Goal: Task Accomplishment & Management: Complete application form

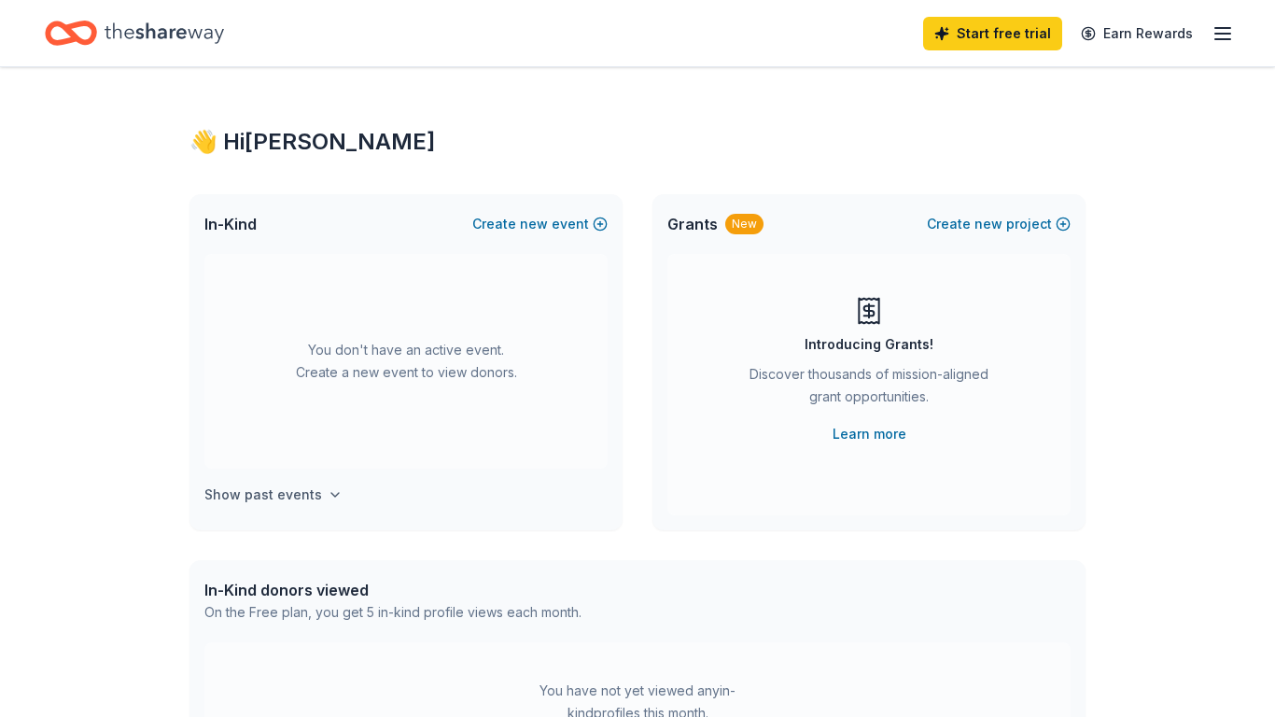
click at [305, 502] on h4 "Show past events" at bounding box center [263, 495] width 118 height 22
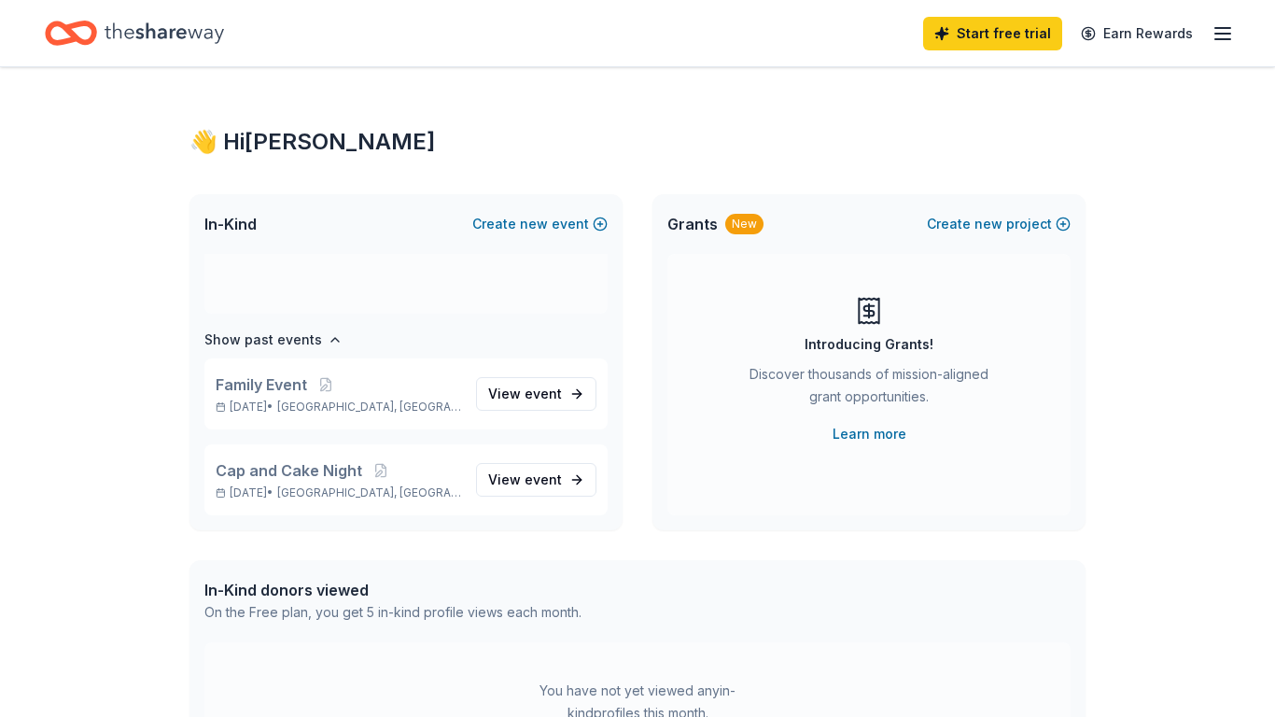
click at [138, 507] on div "👋 Hi [PERSON_NAME] In-Kind Create new event You don't have an active event. Cre…" at bounding box center [637, 612] width 1275 height 1090
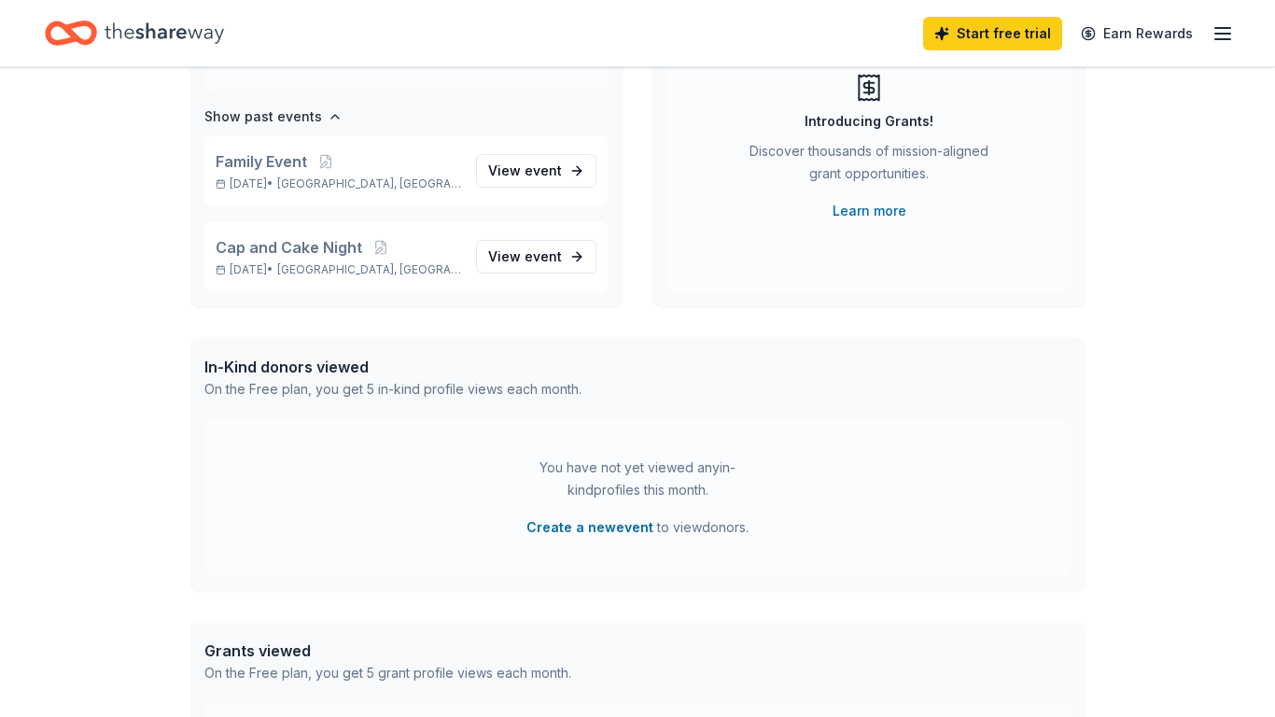
scroll to position [224, 0]
click at [568, 534] on button "Create a new event" at bounding box center [589, 526] width 127 height 22
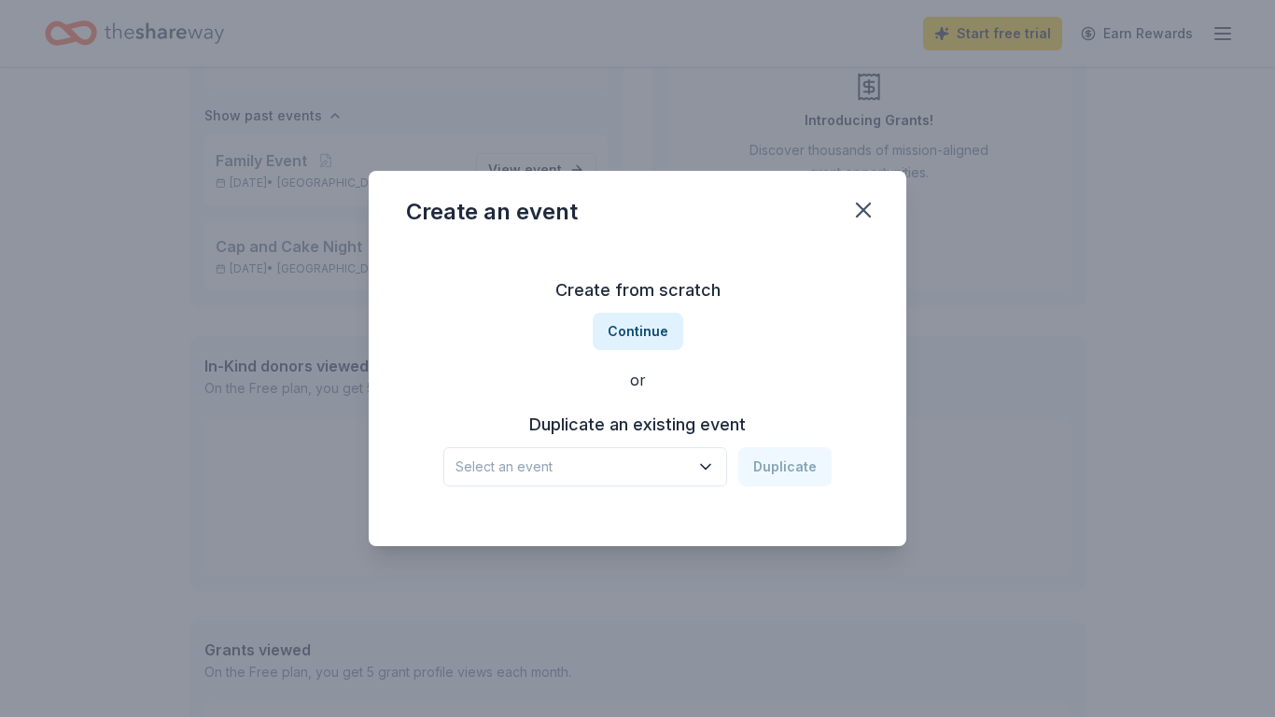
click at [711, 476] on button "Select an event" at bounding box center [585, 466] width 284 height 39
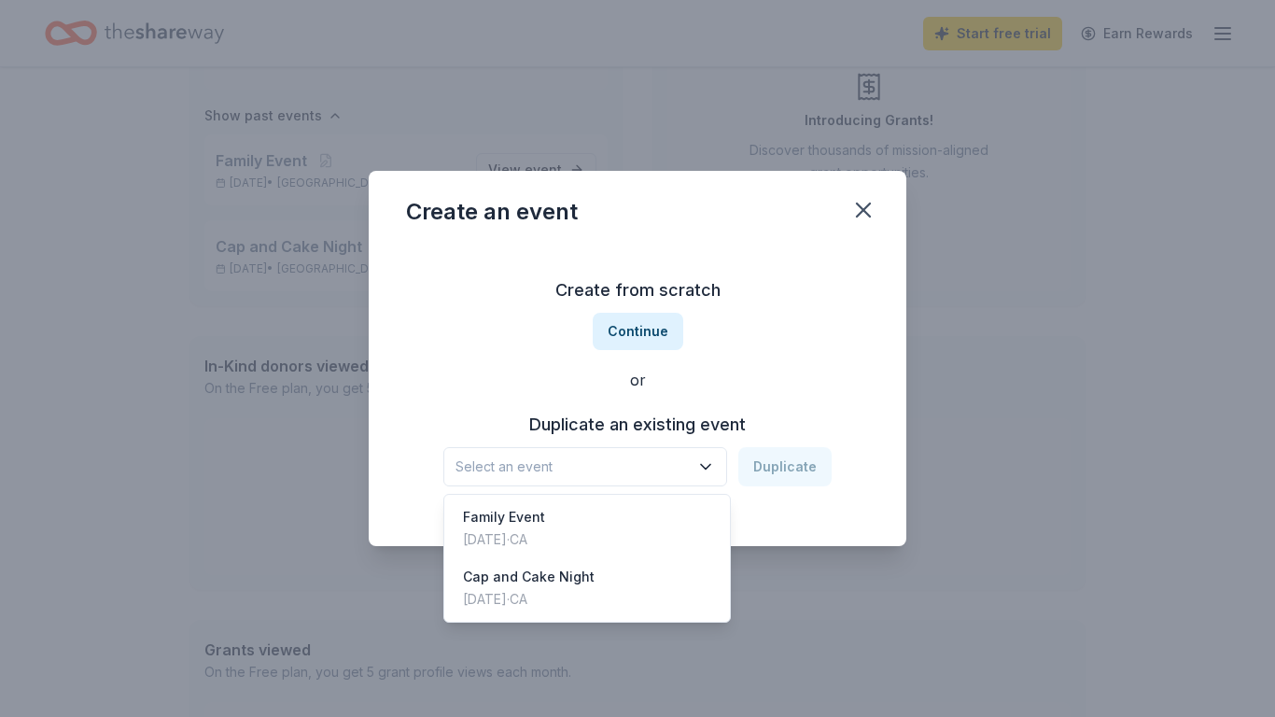
click at [825, 323] on div "Create from scratch Continue or Duplicate an existing event Select an event Dup…" at bounding box center [637, 380] width 463 height 271
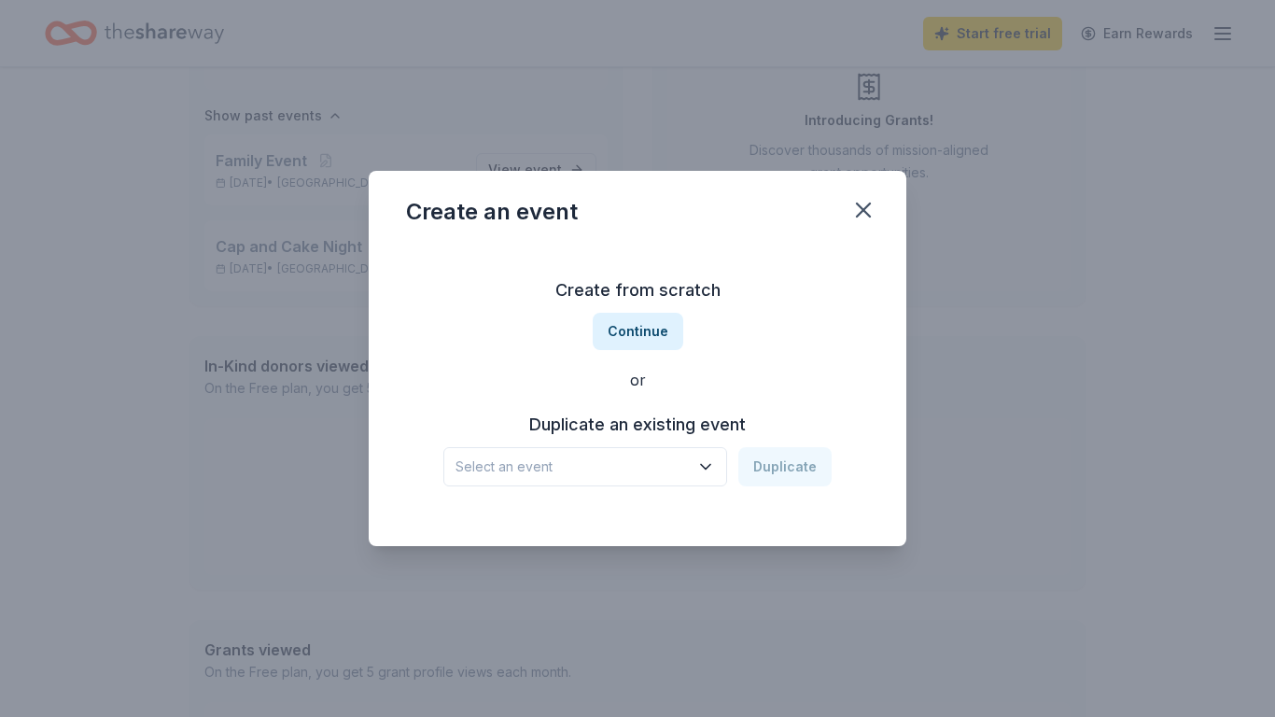
click at [599, 467] on span "Select an event" at bounding box center [572, 467] width 233 height 22
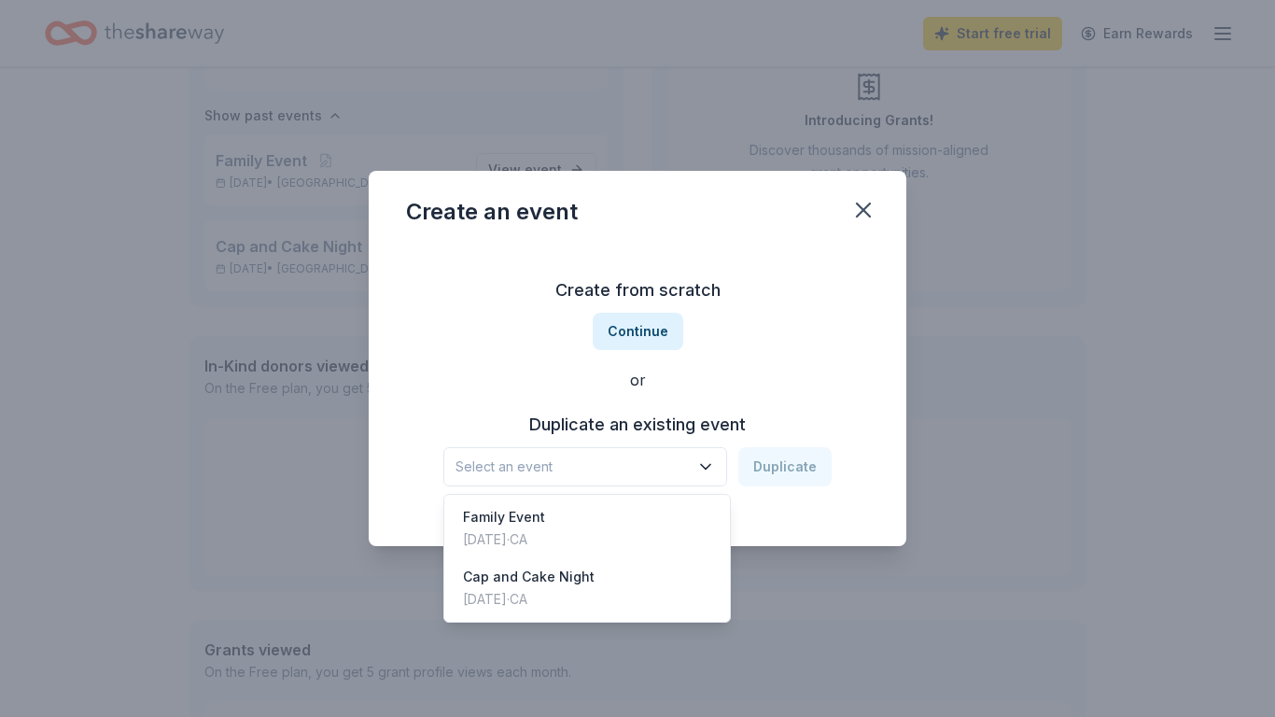
click at [631, 340] on div "Create from scratch Continue or Duplicate an existing event Select an event Dup…" at bounding box center [637, 380] width 463 height 271
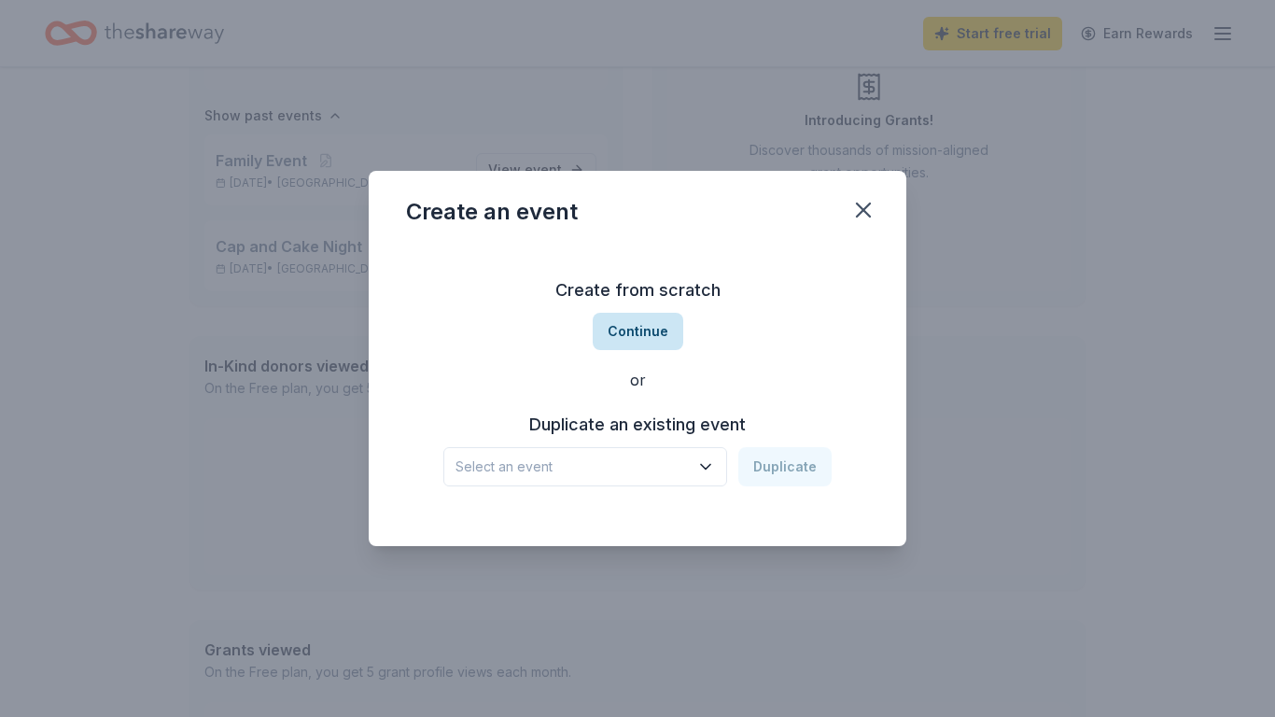
click at [627, 342] on button "Continue" at bounding box center [638, 331] width 91 height 37
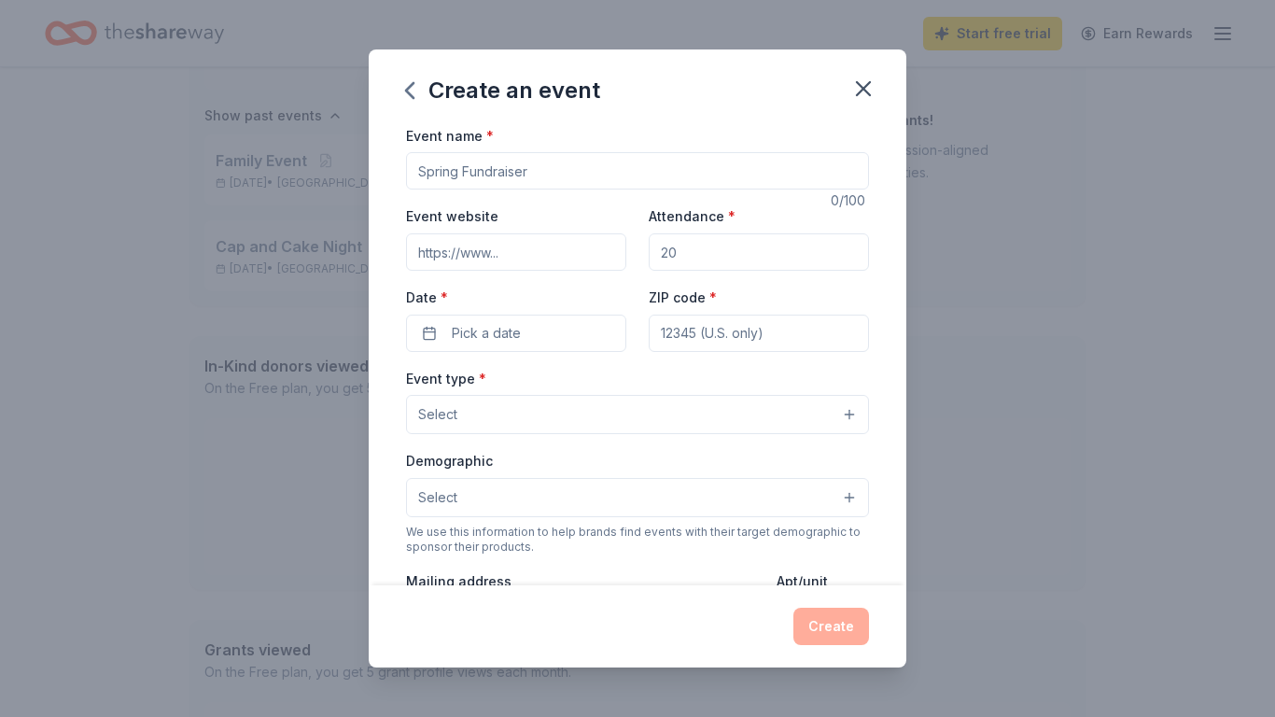
click at [529, 167] on input "Event name *" at bounding box center [637, 170] width 463 height 37
type input "Cooperstown Fundraiser"
click at [860, 96] on icon "button" at bounding box center [863, 89] width 26 height 26
